Goal: Transaction & Acquisition: Purchase product/service

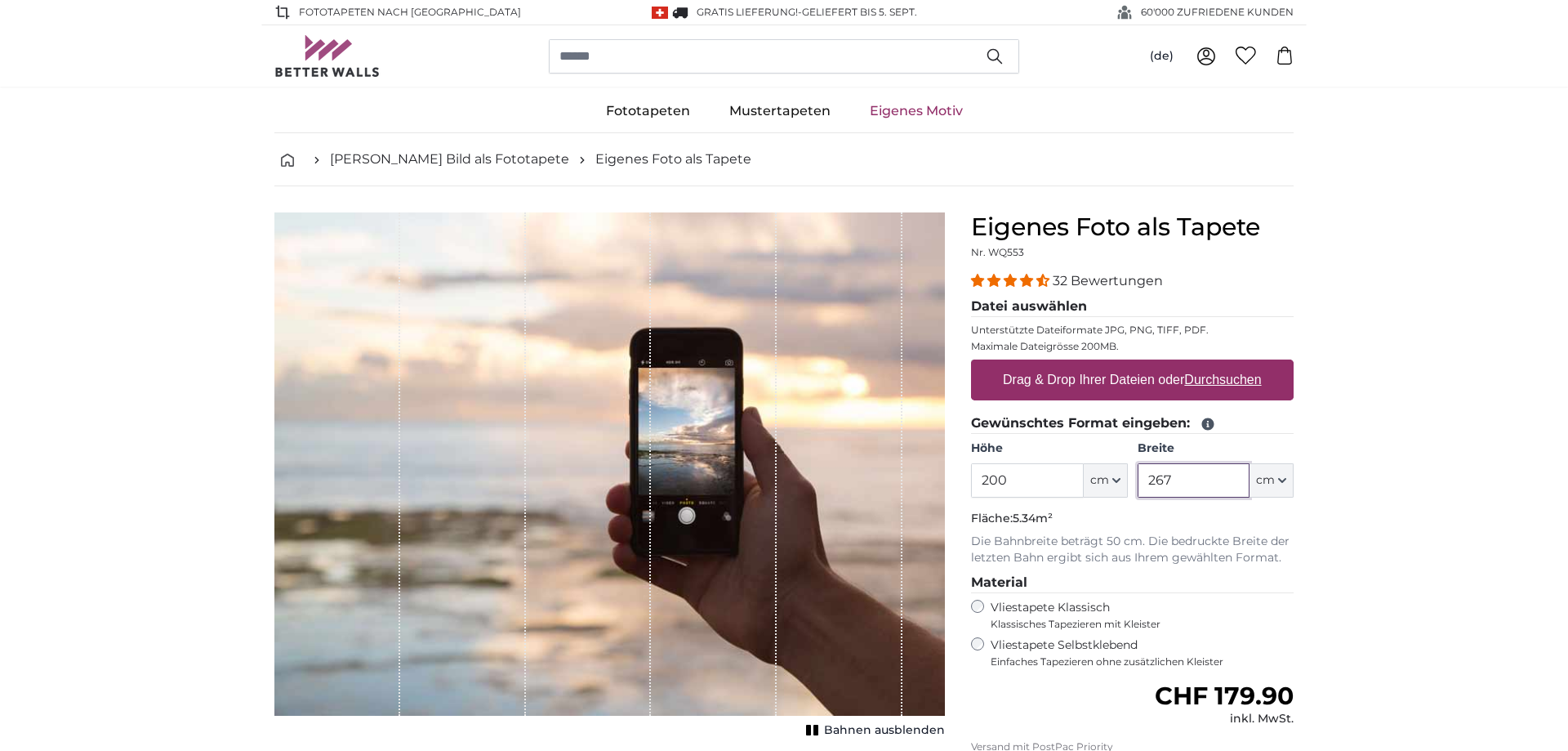
click at [1204, 479] on input "267" at bounding box center [1193, 480] width 112 height 34
type input "2"
type input "180"
click at [1195, 375] on u "Durchsuchen" at bounding box center [1223, 379] width 77 height 14
click at [1195, 364] on input "Drag & Drop Ihrer Dateien oder Durchsuchen" at bounding box center [1132, 362] width 323 height 5
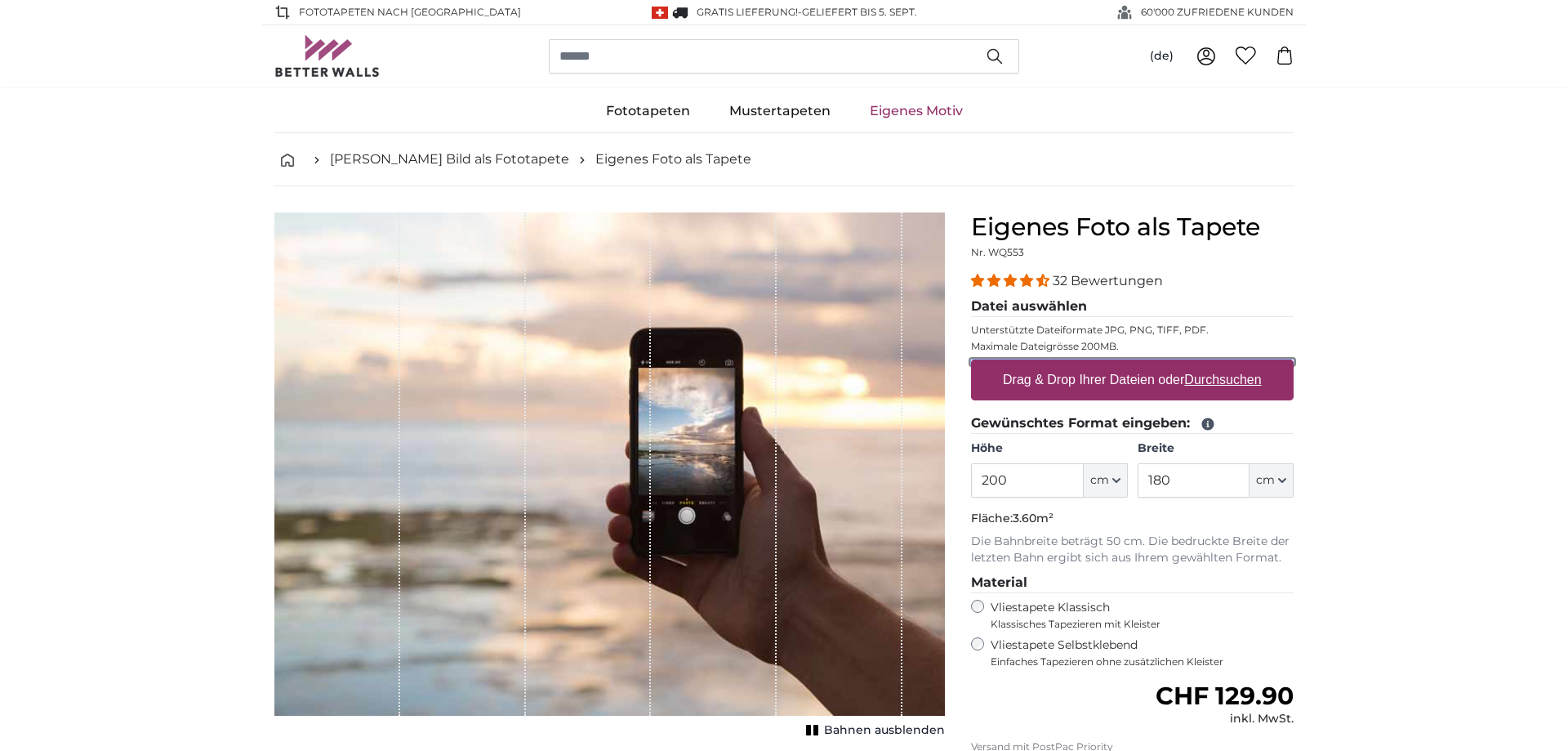
type input "**********"
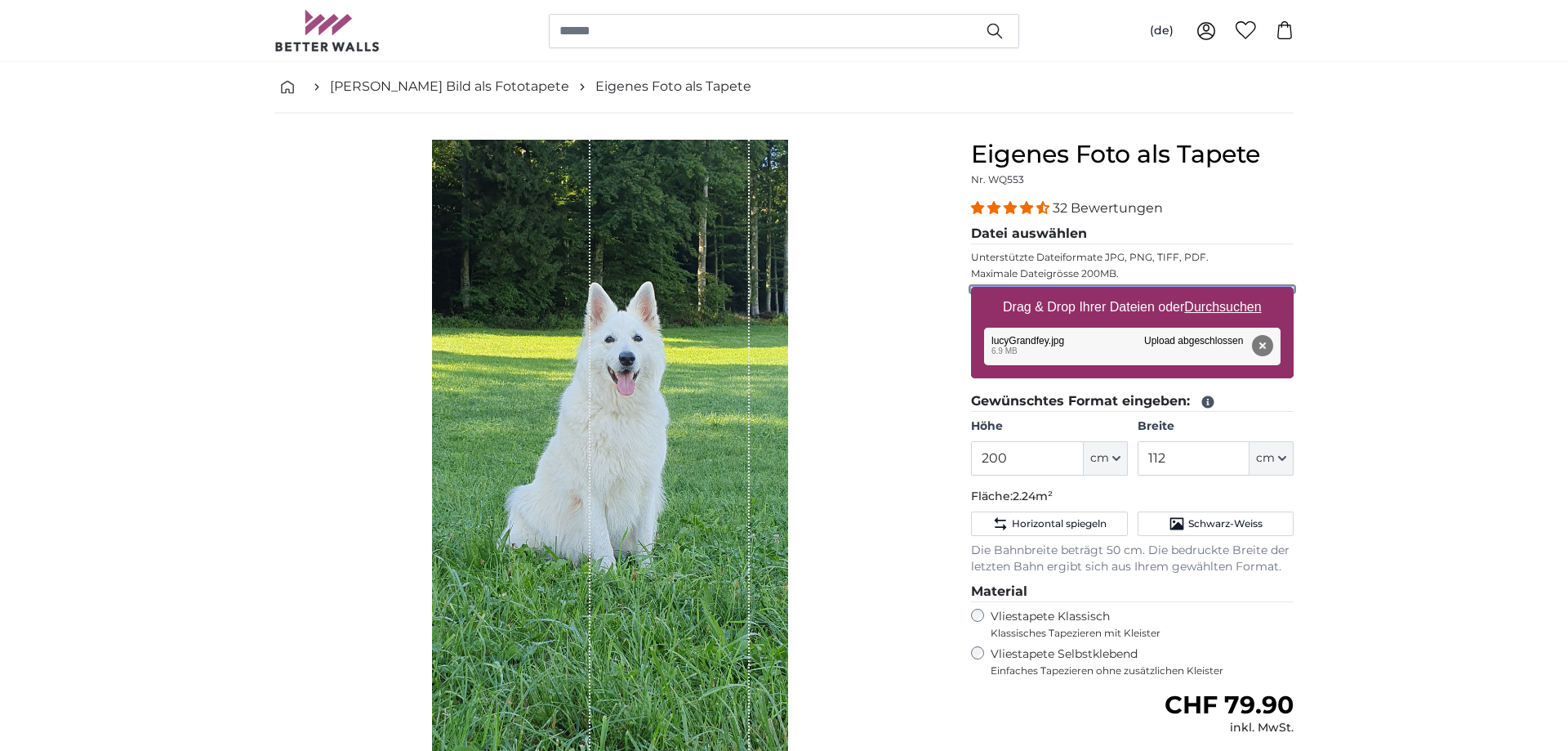
scroll to position [75, 0]
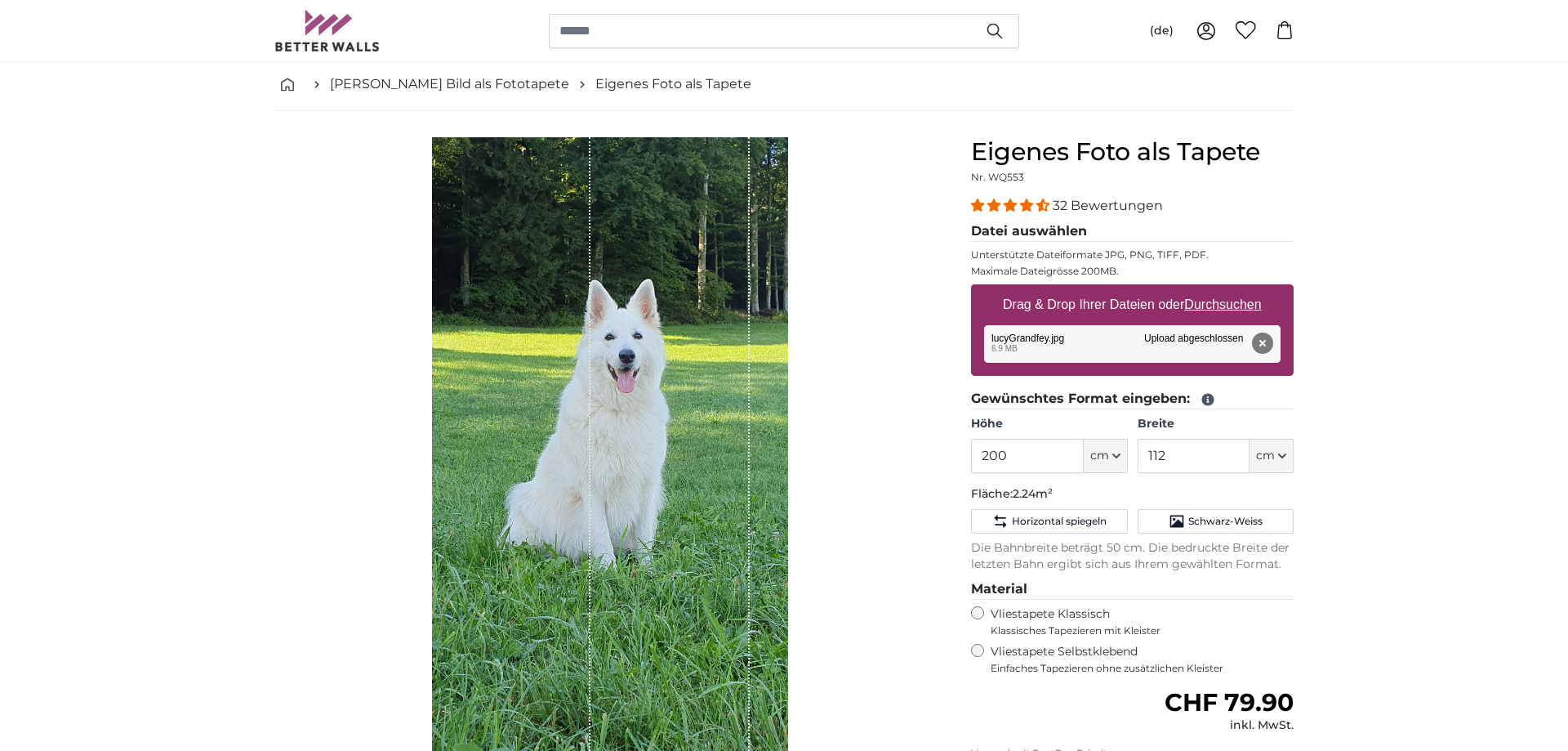
click at [552, 538] on div "1 of 1" at bounding box center [511, 453] width 159 height 633
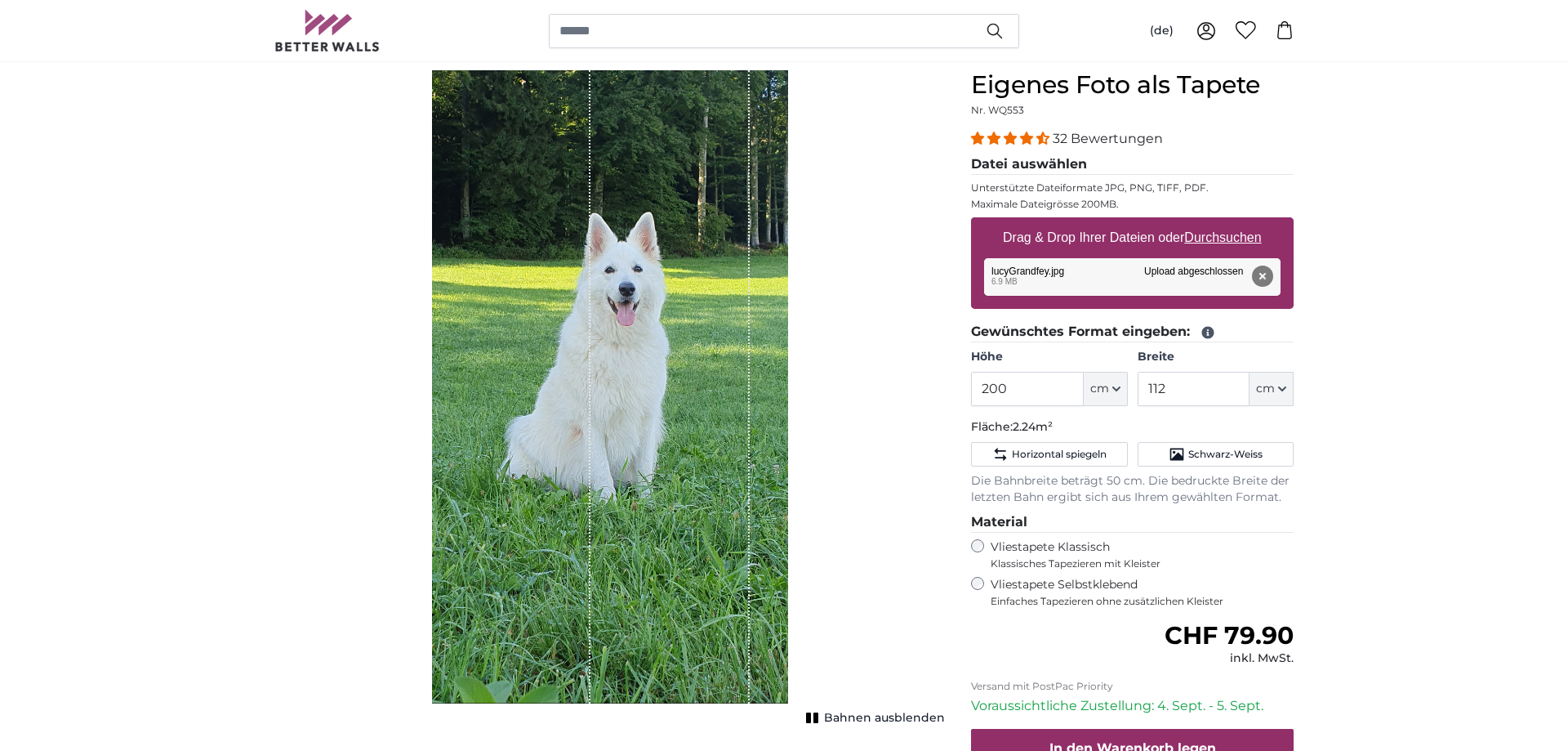
scroll to position [144, 0]
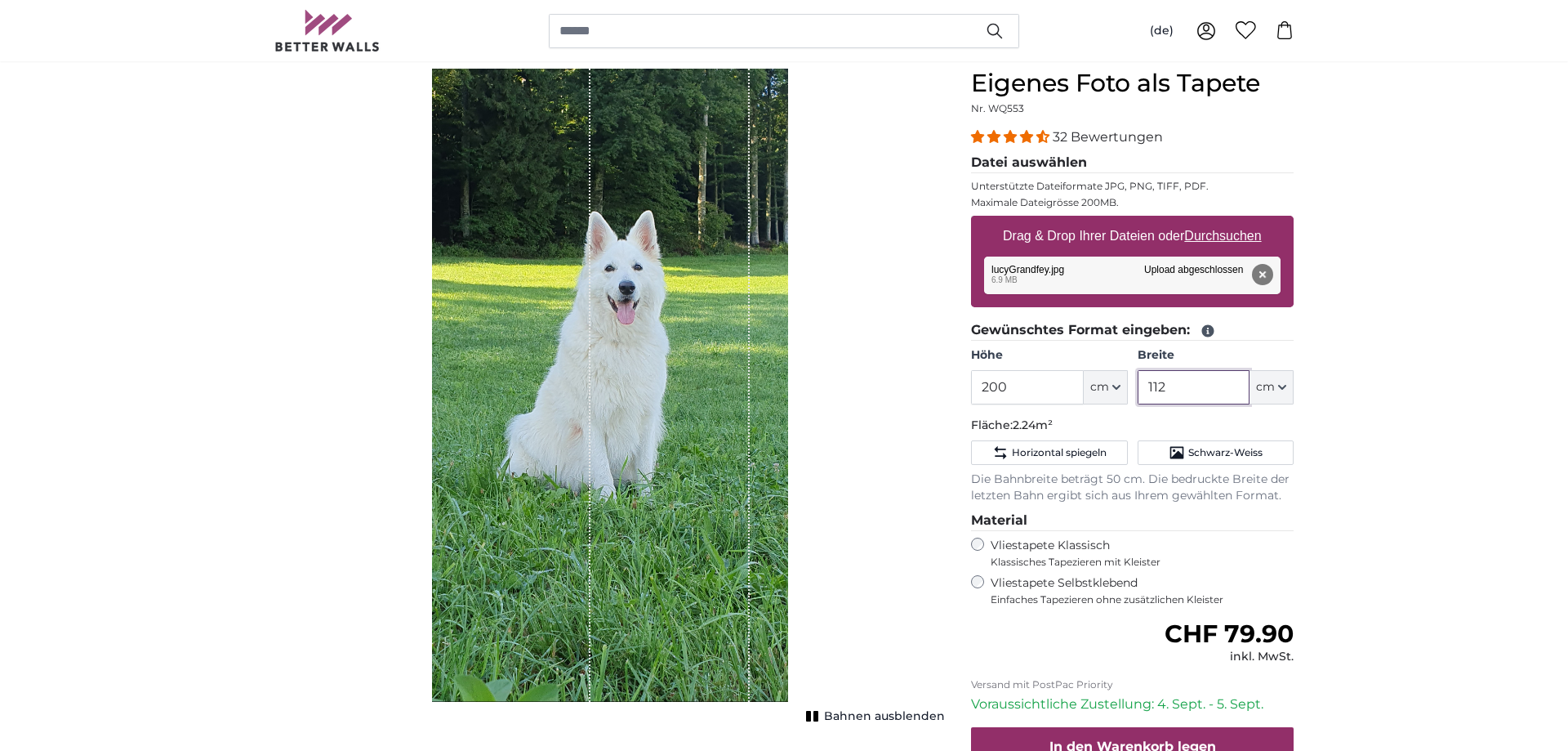
click at [1194, 391] on input "112" at bounding box center [1193, 387] width 112 height 34
type input "1"
type input "80"
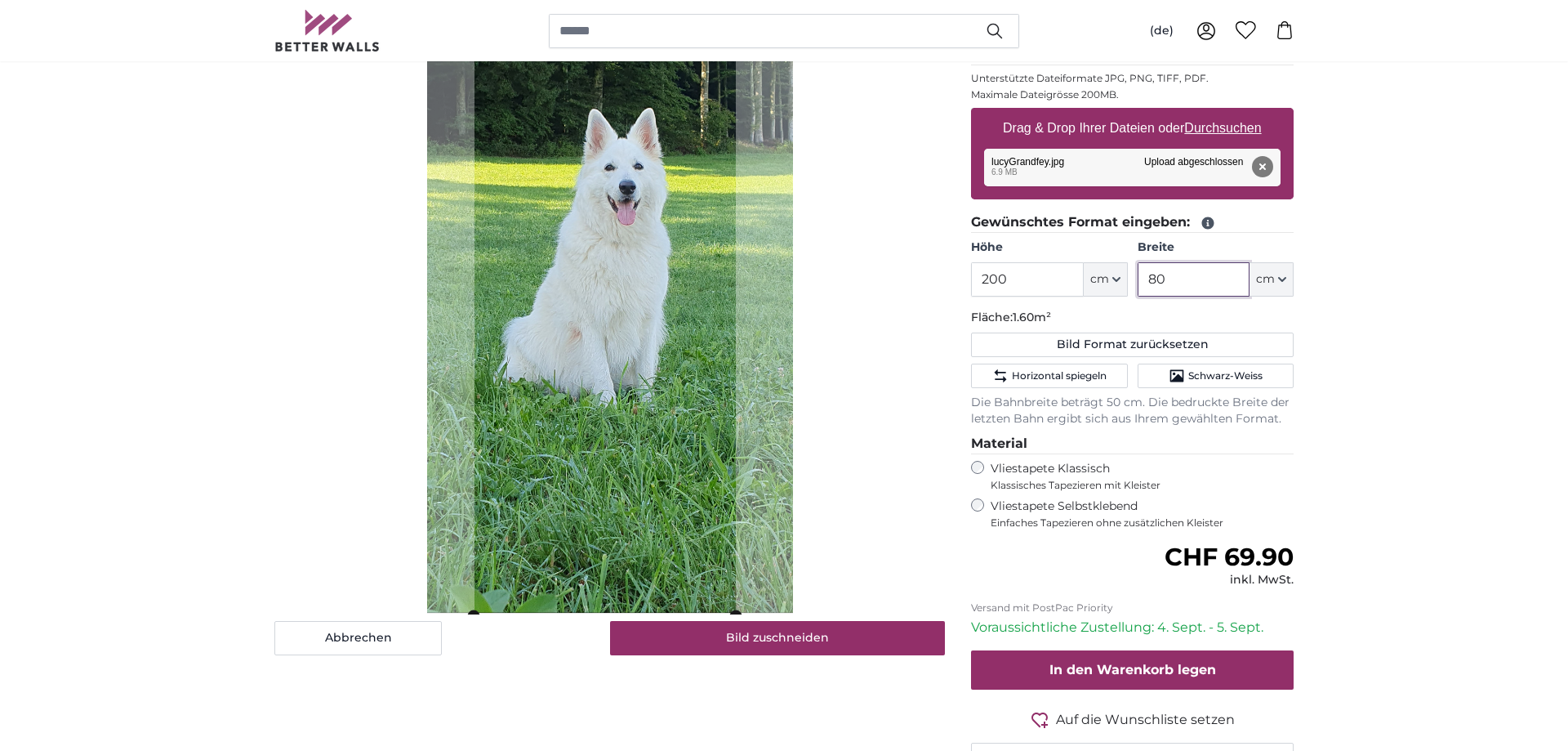
scroll to position [251, 0]
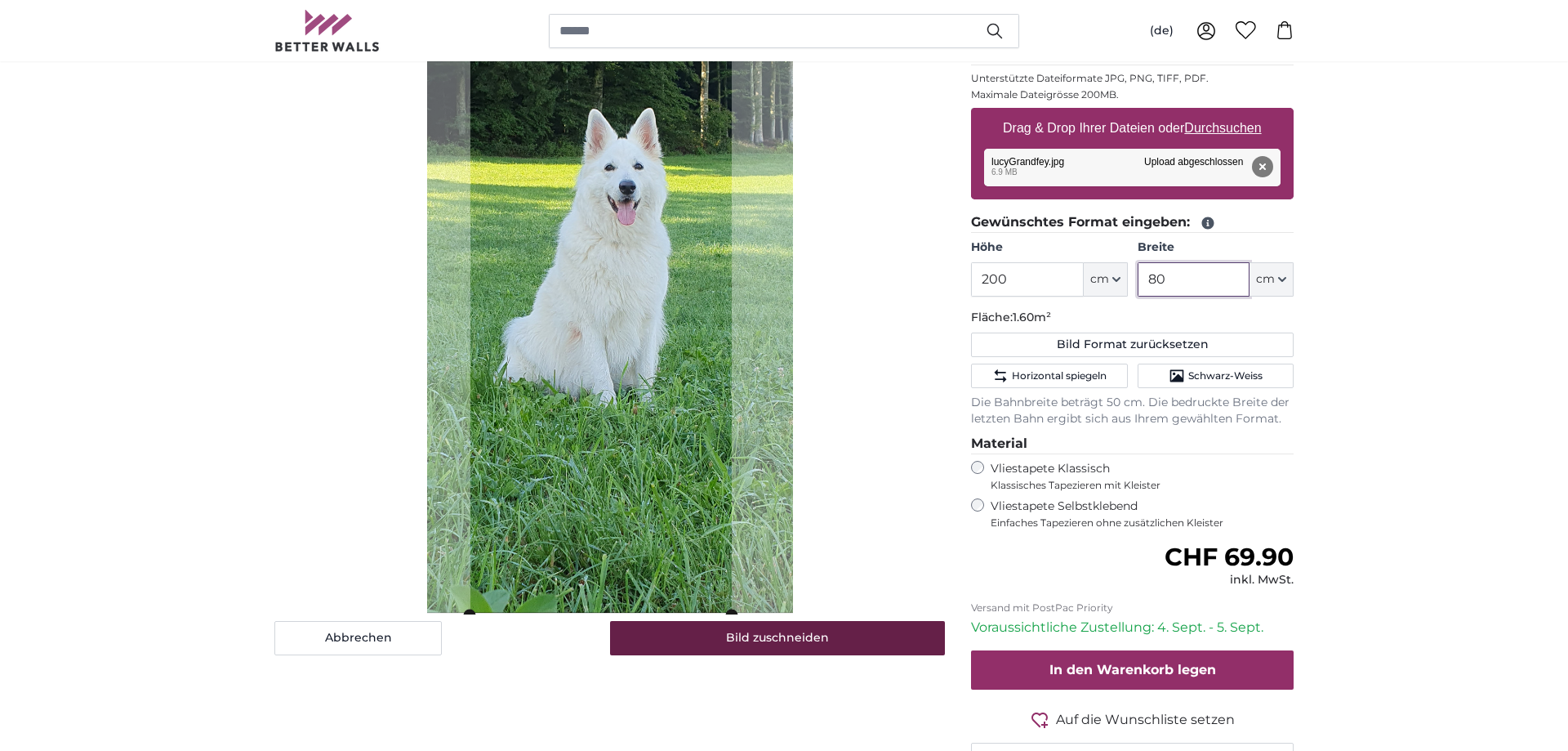
type input "80"
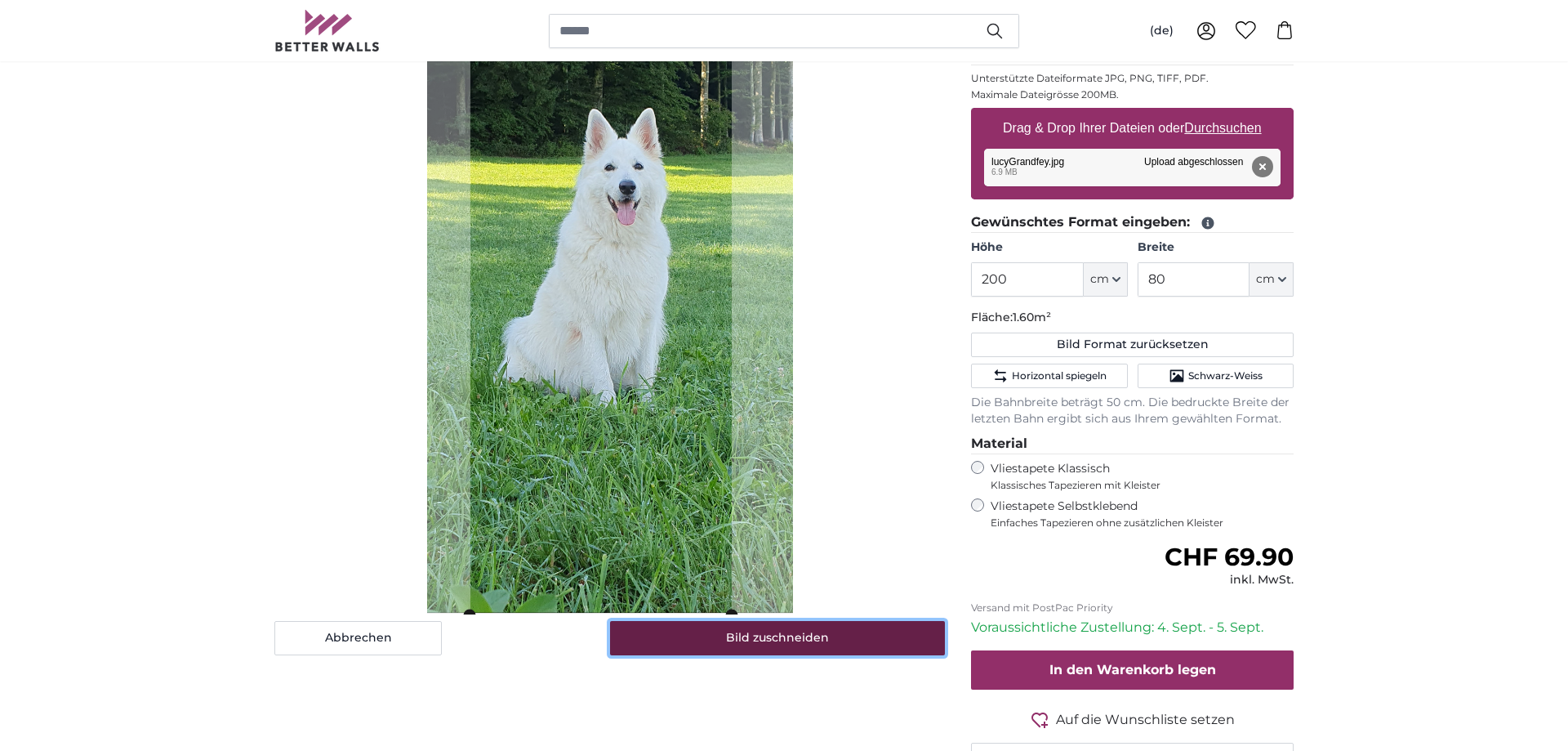
click at [758, 642] on button "Bild zuschneiden" at bounding box center [778, 638] width 335 height 34
